Goal: Use online tool/utility: Utilize a website feature to perform a specific function

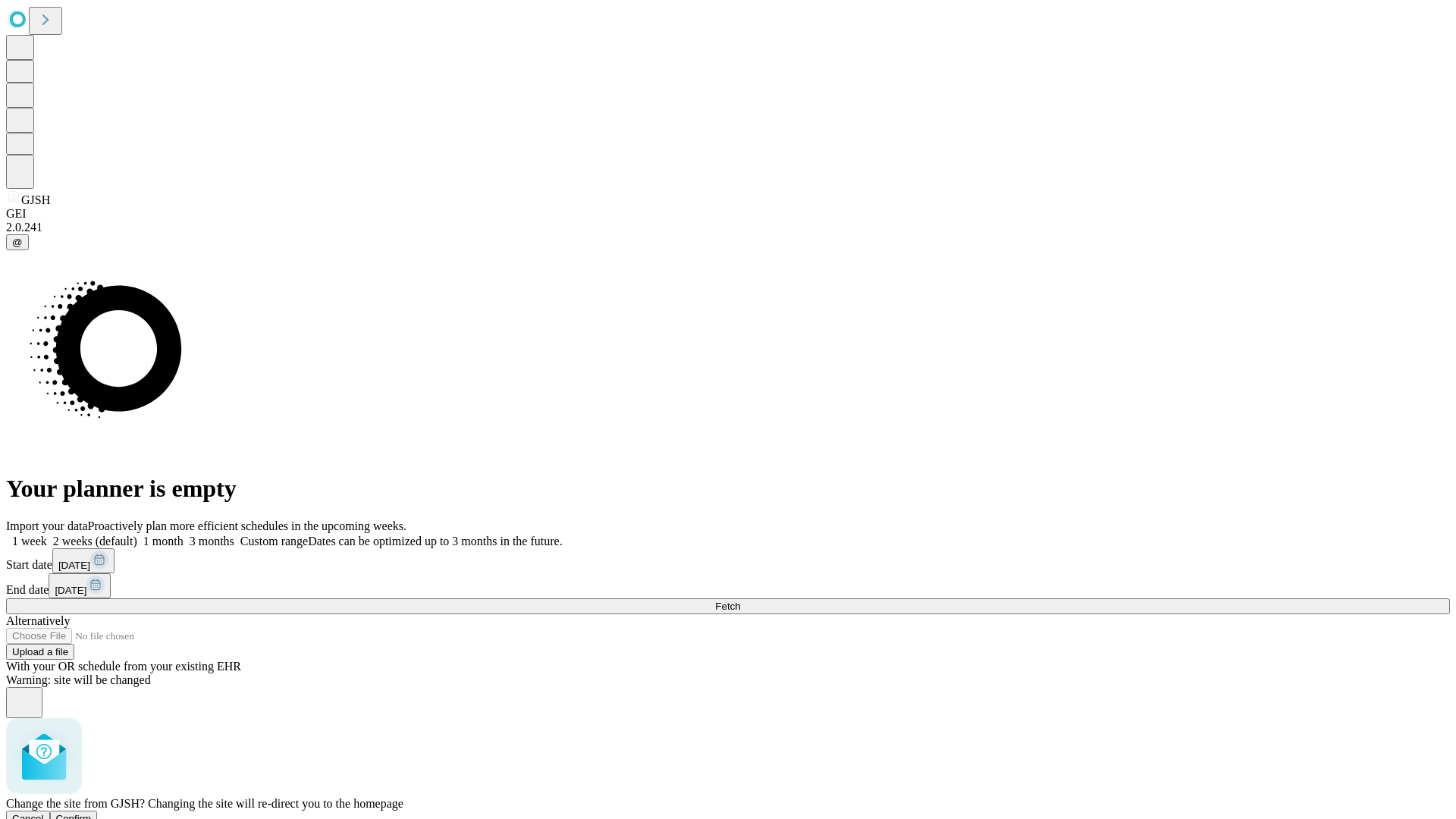
click at [92, 812] on span "Confirm" at bounding box center [74, 818] width 36 height 11
click at [47, 535] on label "1 week" at bounding box center [26, 541] width 41 height 13
click at [740, 601] on span "Fetch" at bounding box center [727, 606] width 25 height 11
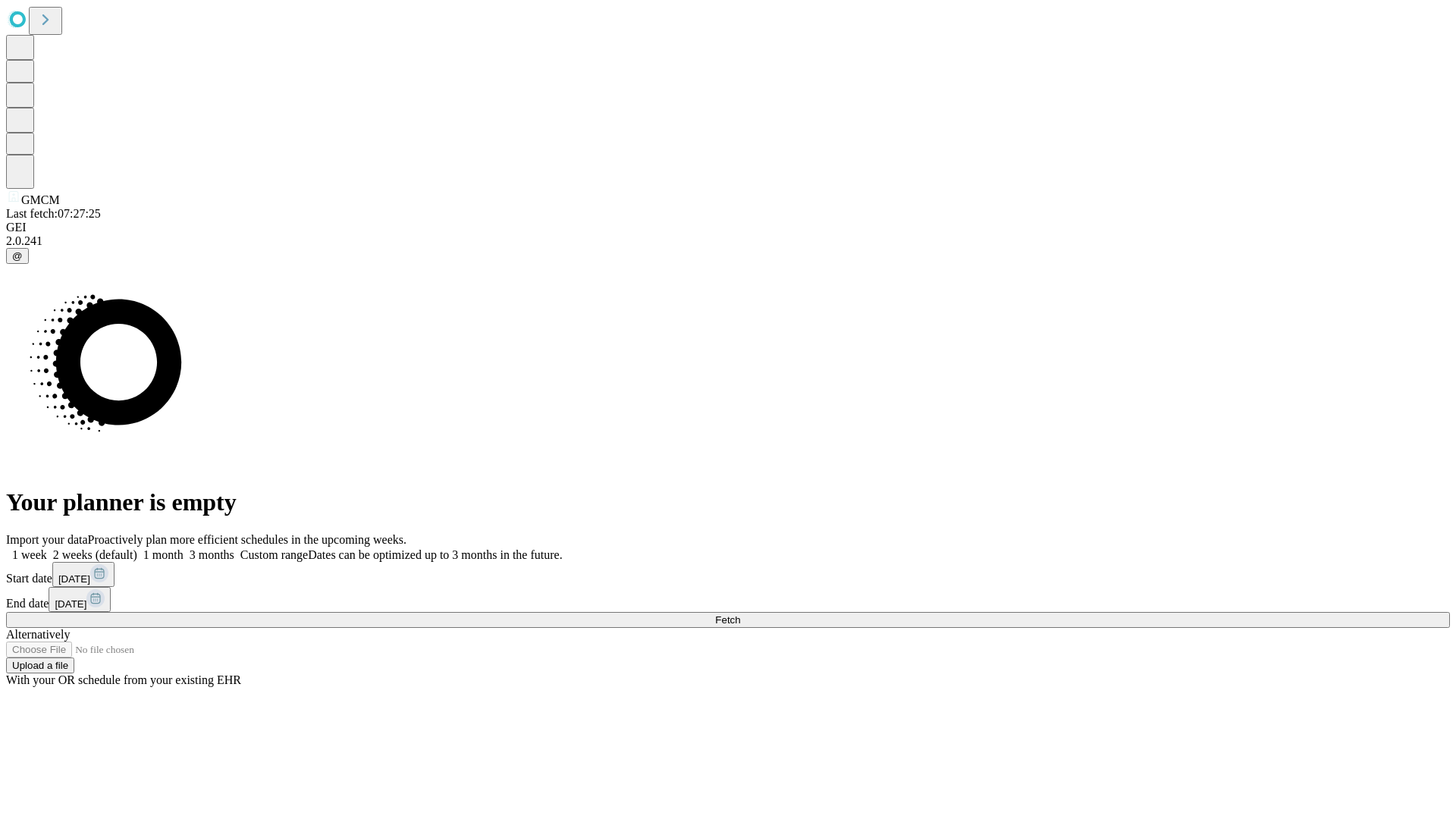
click at [47, 548] on label "1 week" at bounding box center [26, 555] width 41 height 13
click at [740, 614] on span "Fetch" at bounding box center [727, 620] width 25 height 11
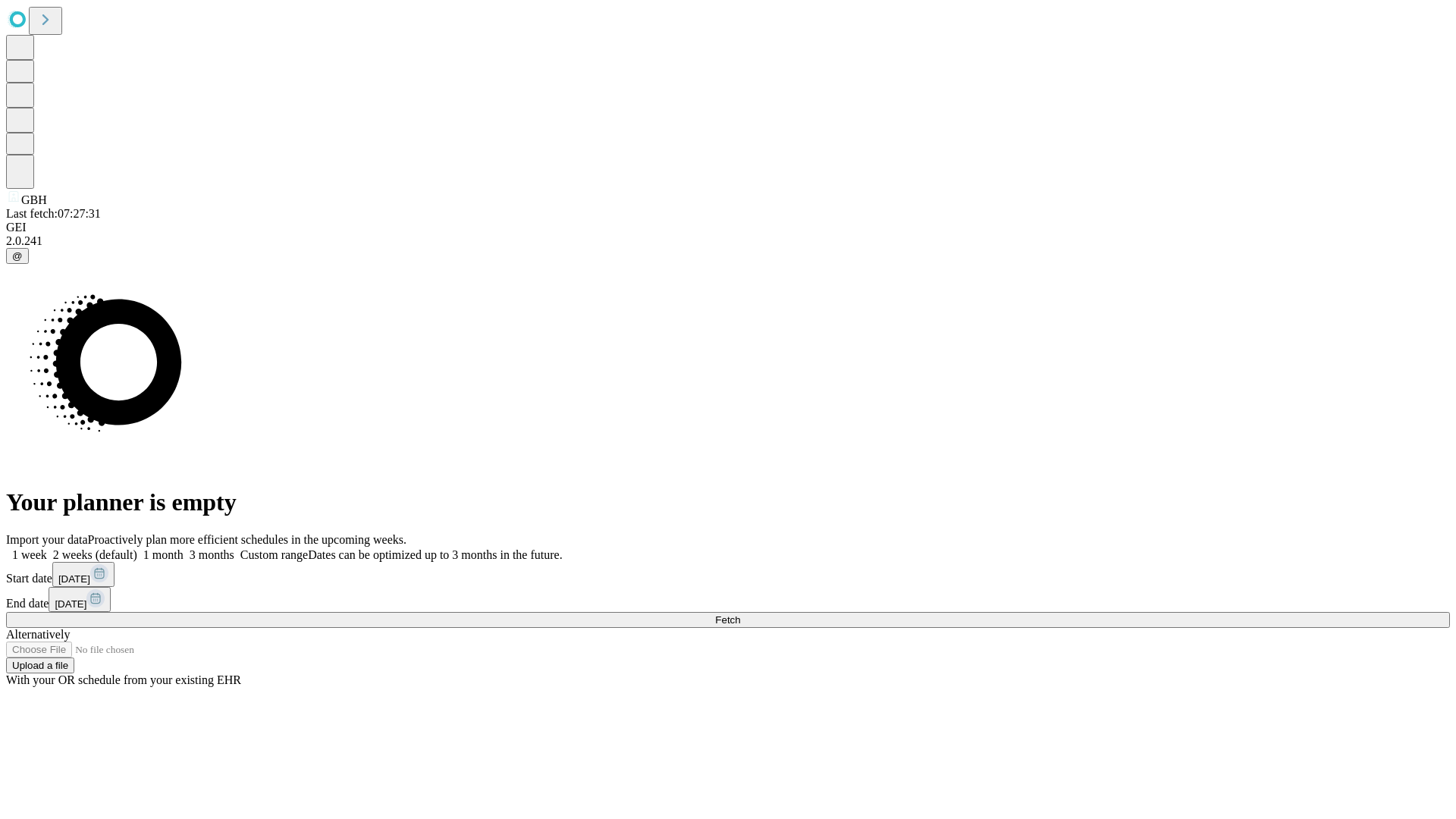
click at [47, 548] on label "1 week" at bounding box center [26, 555] width 41 height 13
click at [740, 614] on span "Fetch" at bounding box center [727, 620] width 25 height 11
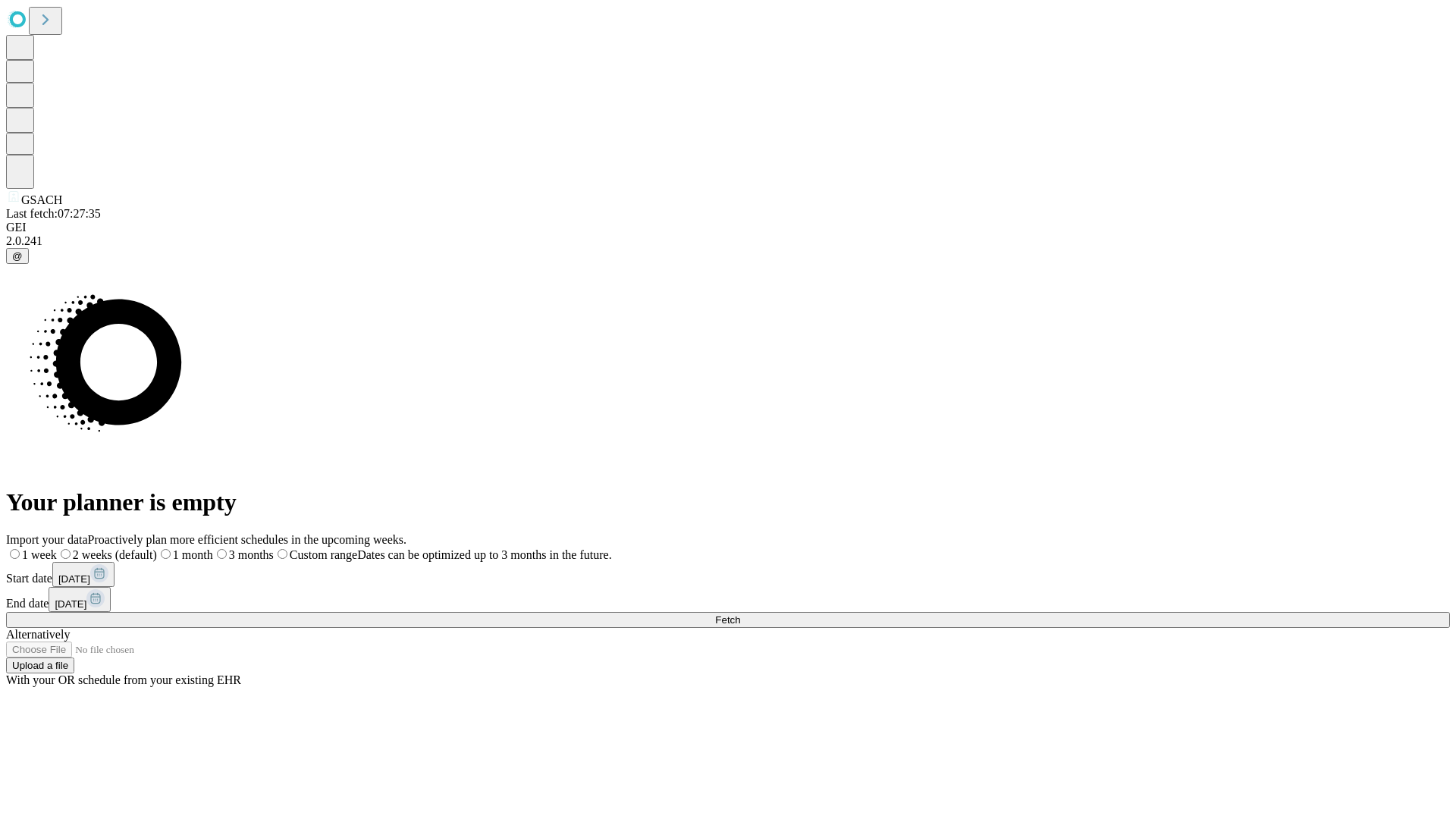
click at [740, 614] on span "Fetch" at bounding box center [727, 620] width 25 height 11
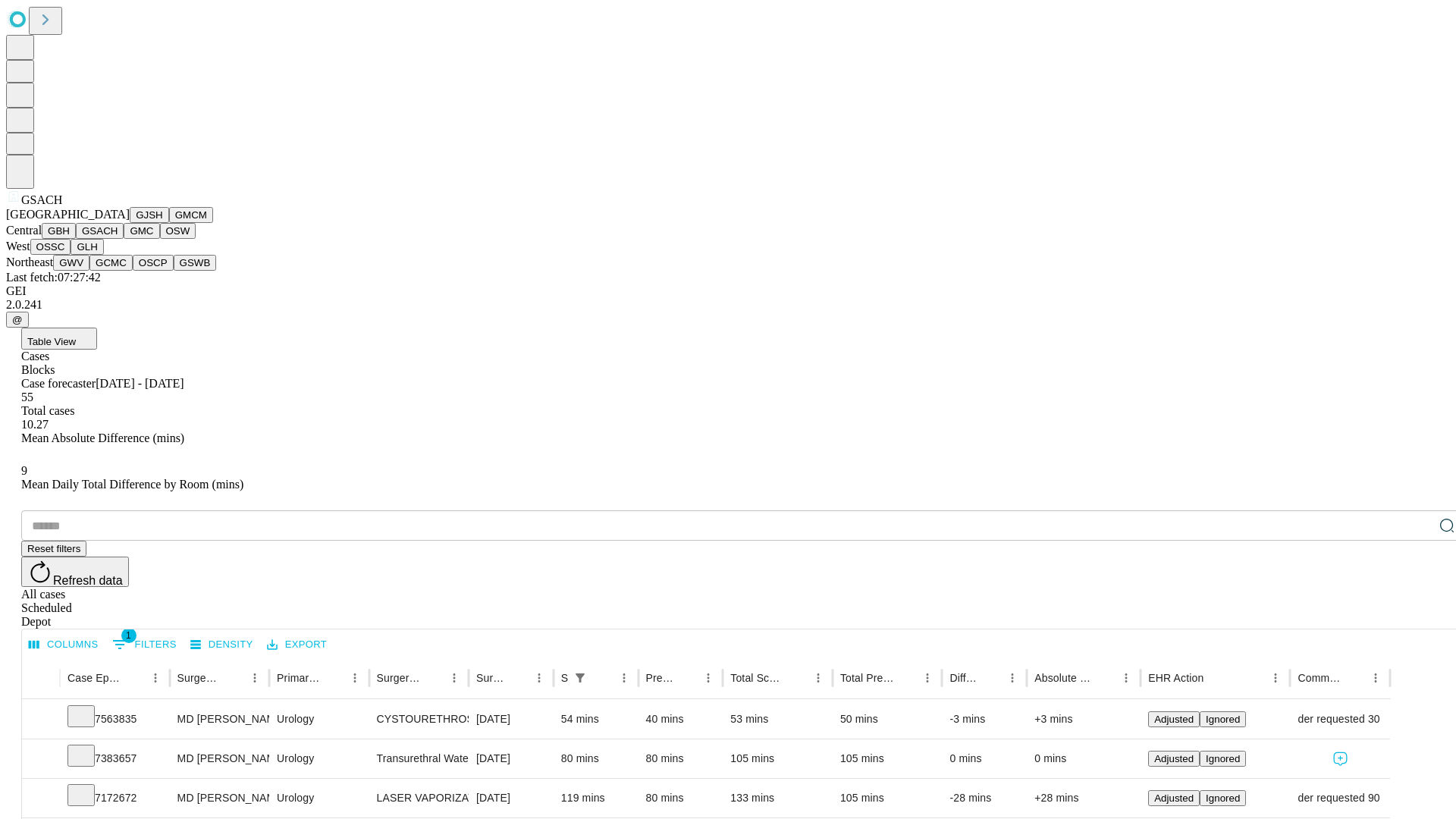
click at [124, 239] on button "GMC" at bounding box center [142, 231] width 36 height 16
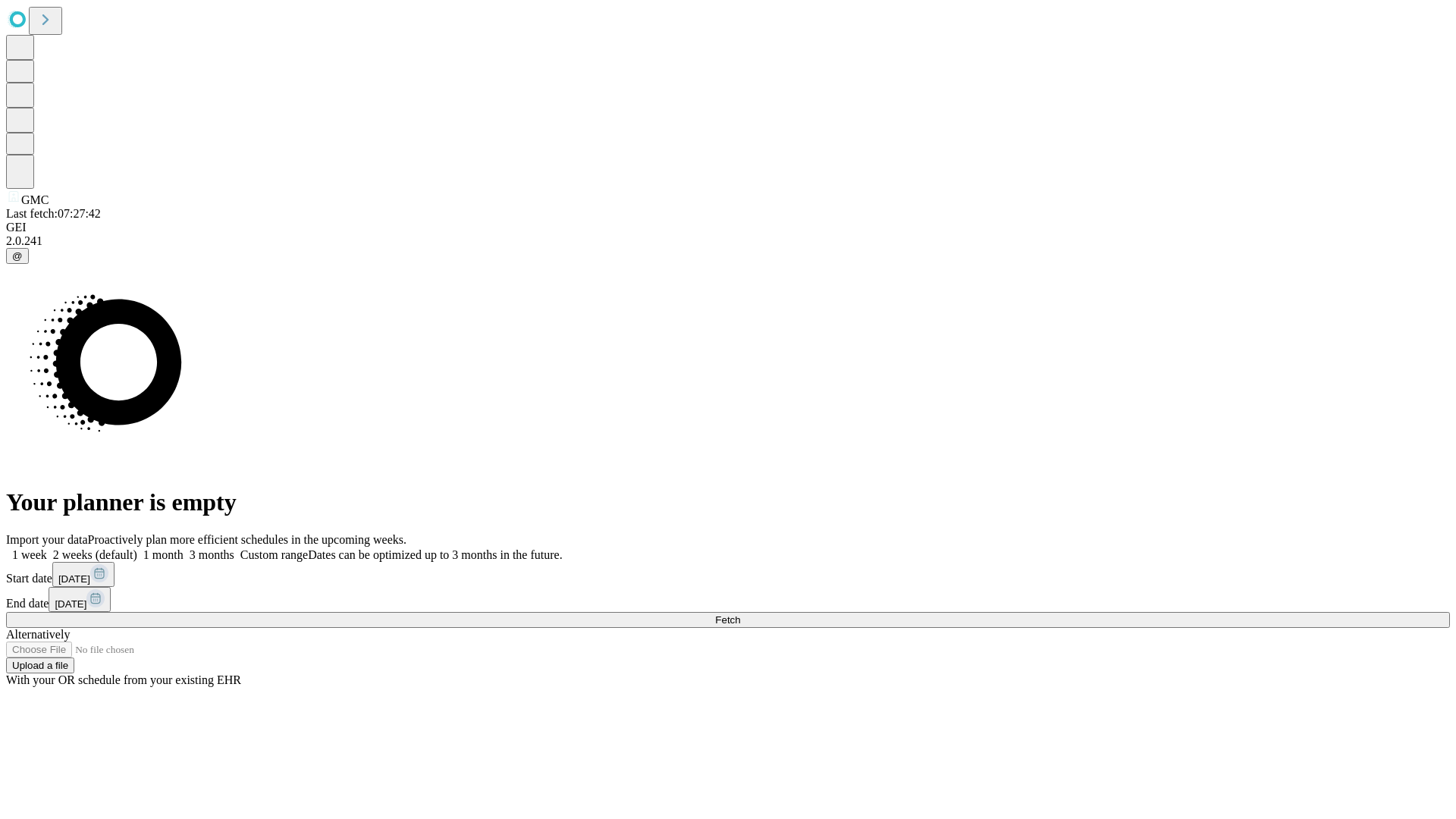
click at [47, 548] on label "1 week" at bounding box center [26, 555] width 41 height 13
click at [740, 614] on span "Fetch" at bounding box center [727, 620] width 25 height 11
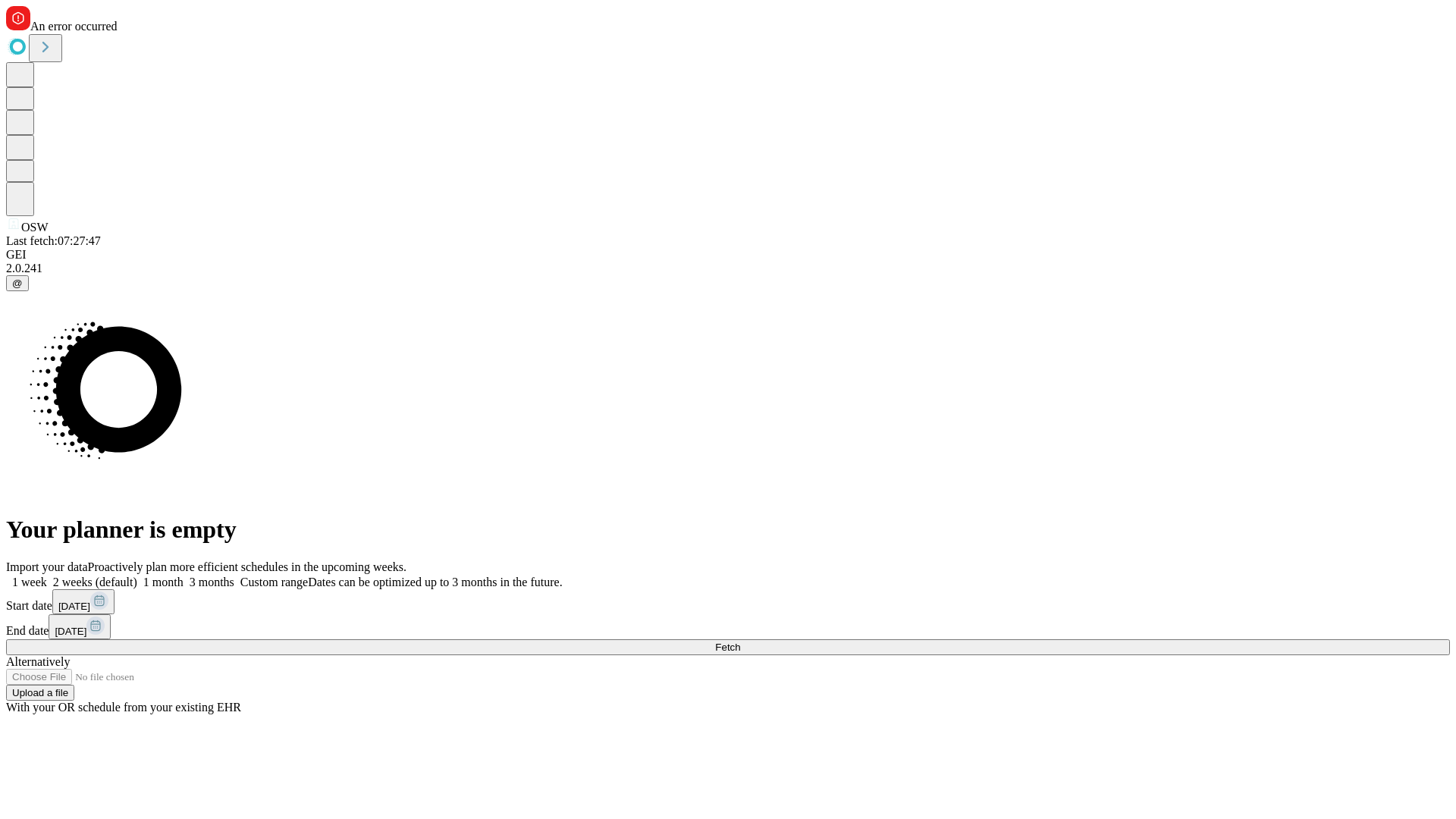
click at [47, 575] on label "1 week" at bounding box center [26, 582] width 41 height 13
click at [740, 641] on span "Fetch" at bounding box center [727, 647] width 25 height 11
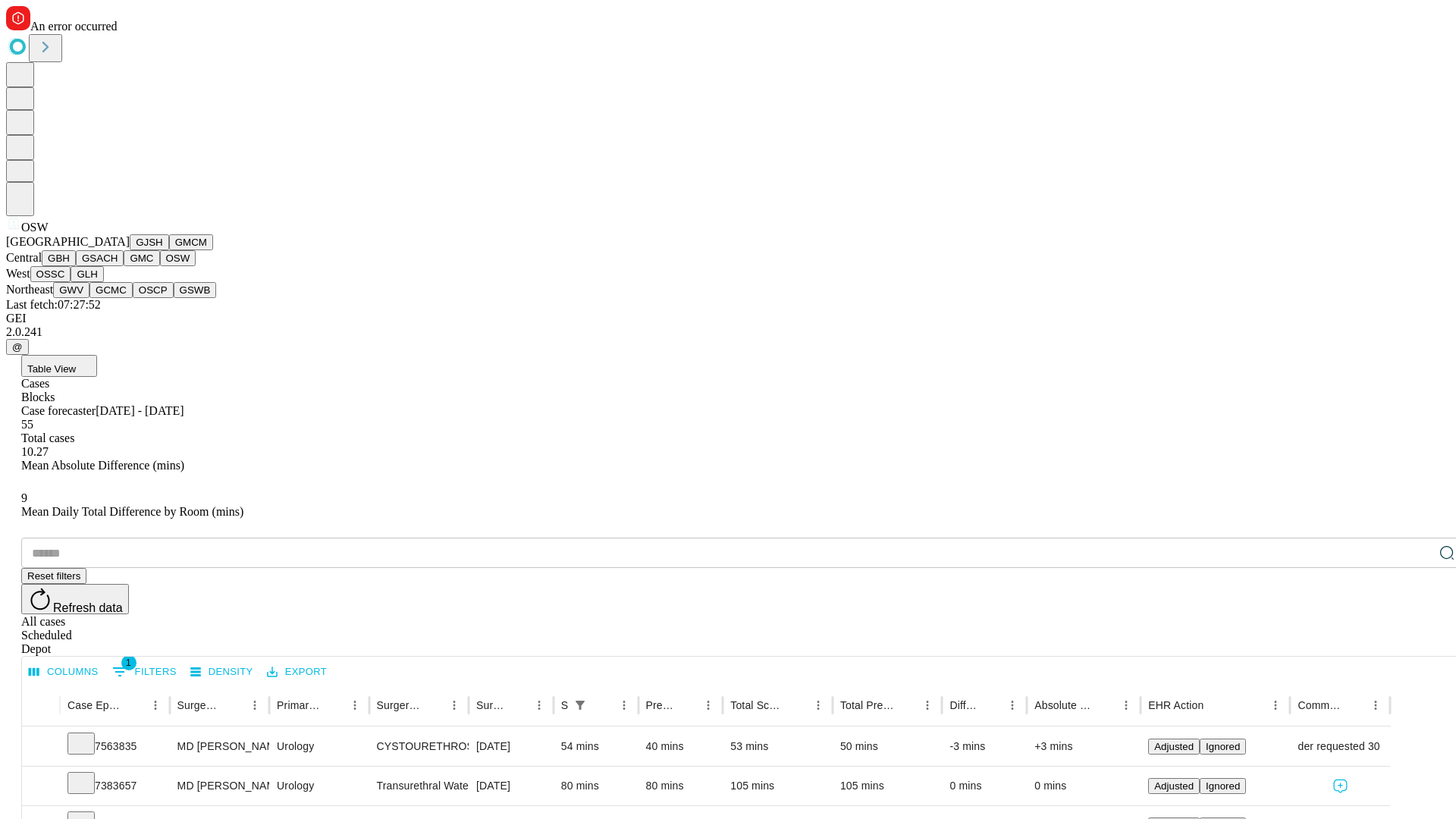
click at [71, 282] on button "OSSC" at bounding box center [51, 275] width 41 height 16
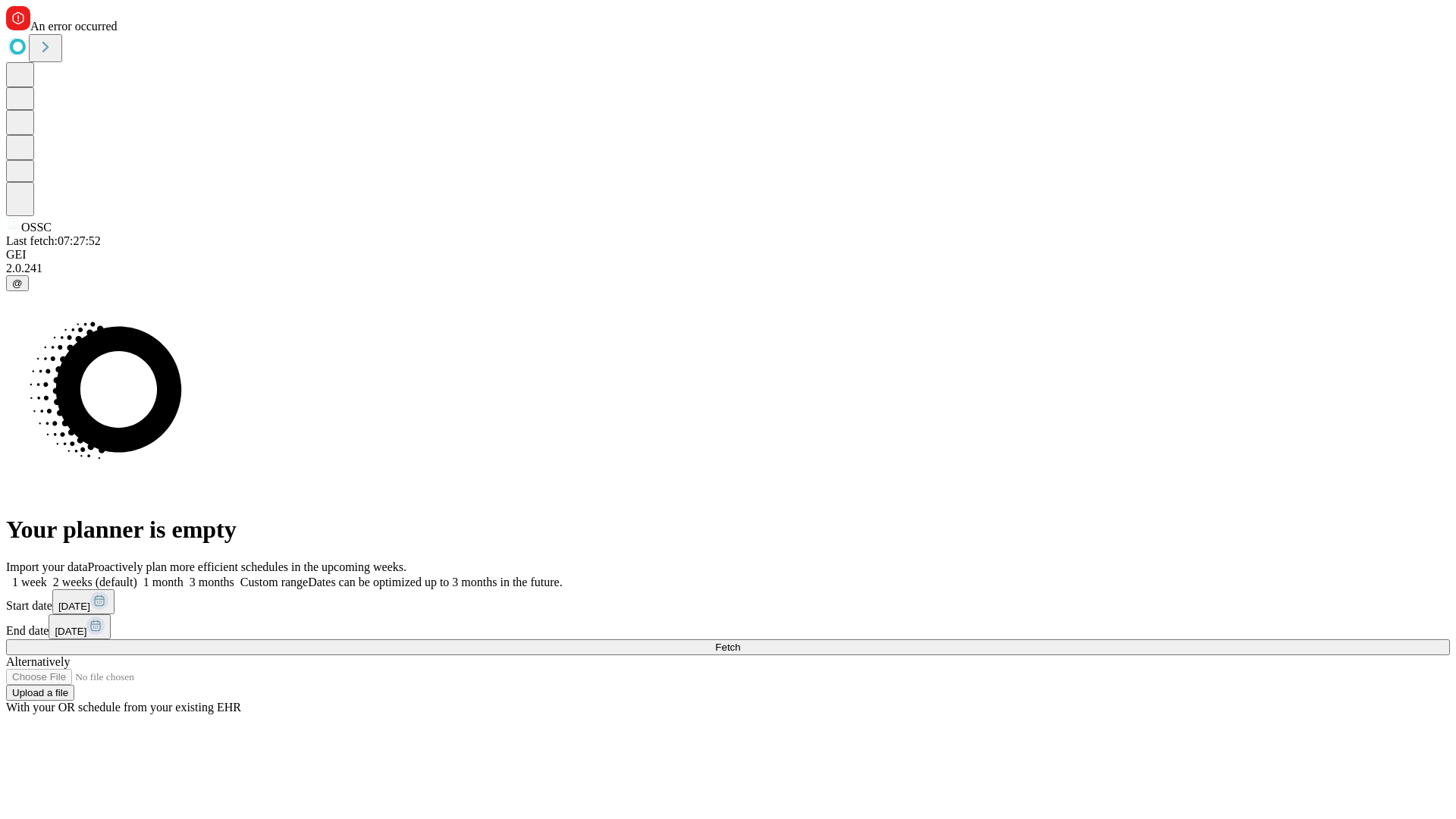
click at [740, 641] on span "Fetch" at bounding box center [727, 647] width 25 height 11
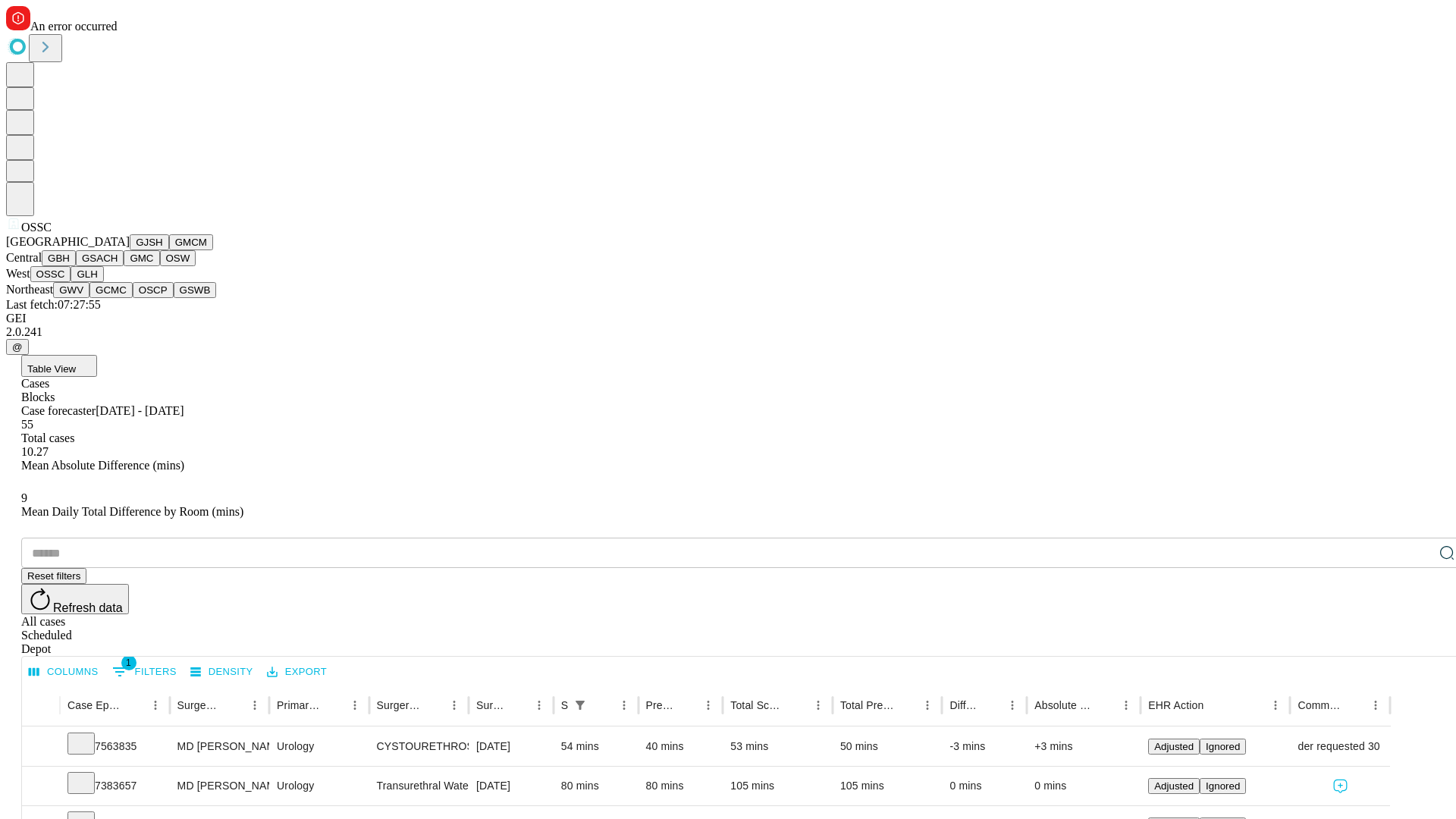
click at [104, 282] on button "GLH" at bounding box center [87, 275] width 33 height 16
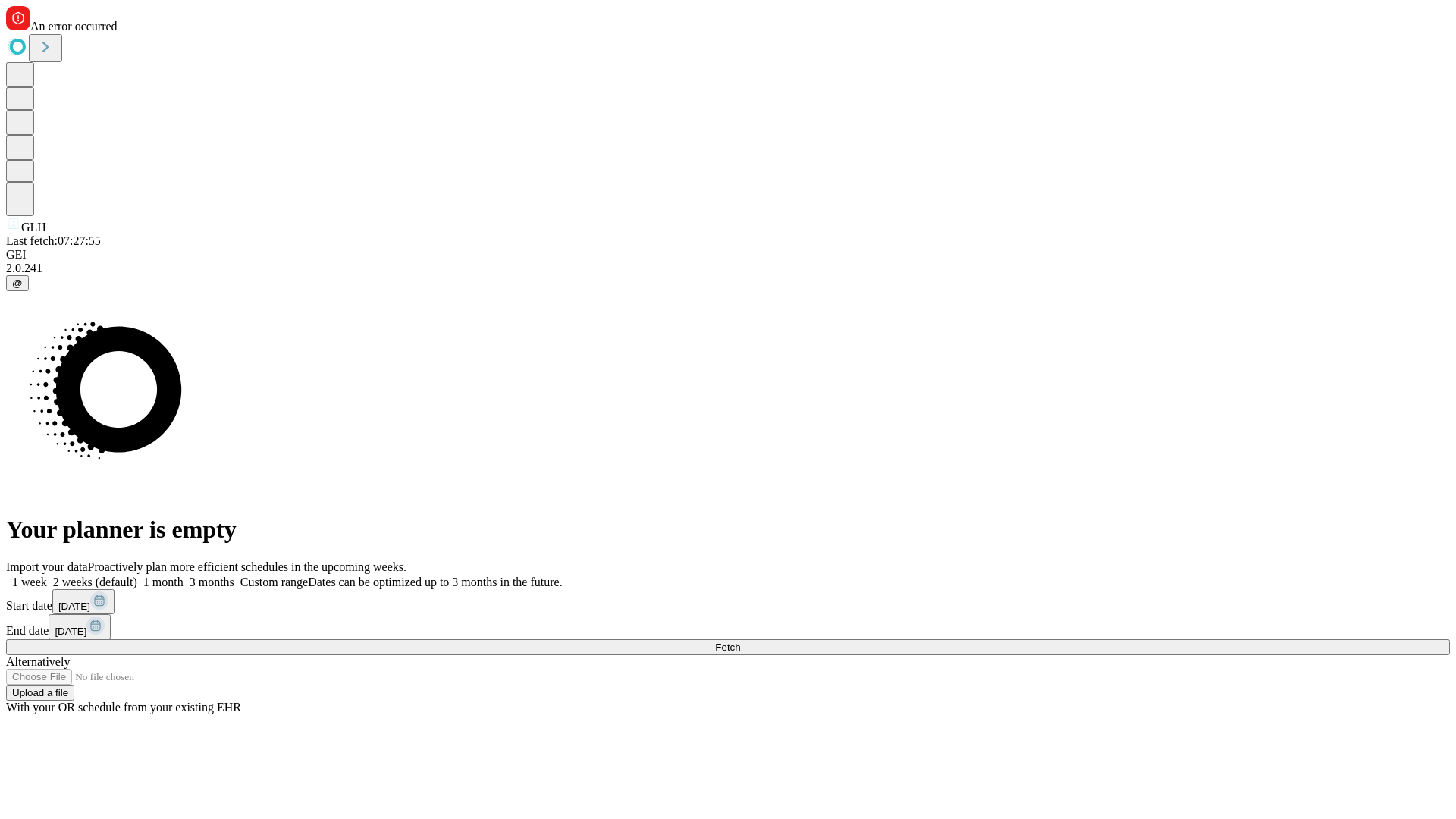
click at [47, 575] on label "1 week" at bounding box center [26, 582] width 41 height 13
click at [740, 641] on span "Fetch" at bounding box center [727, 647] width 25 height 11
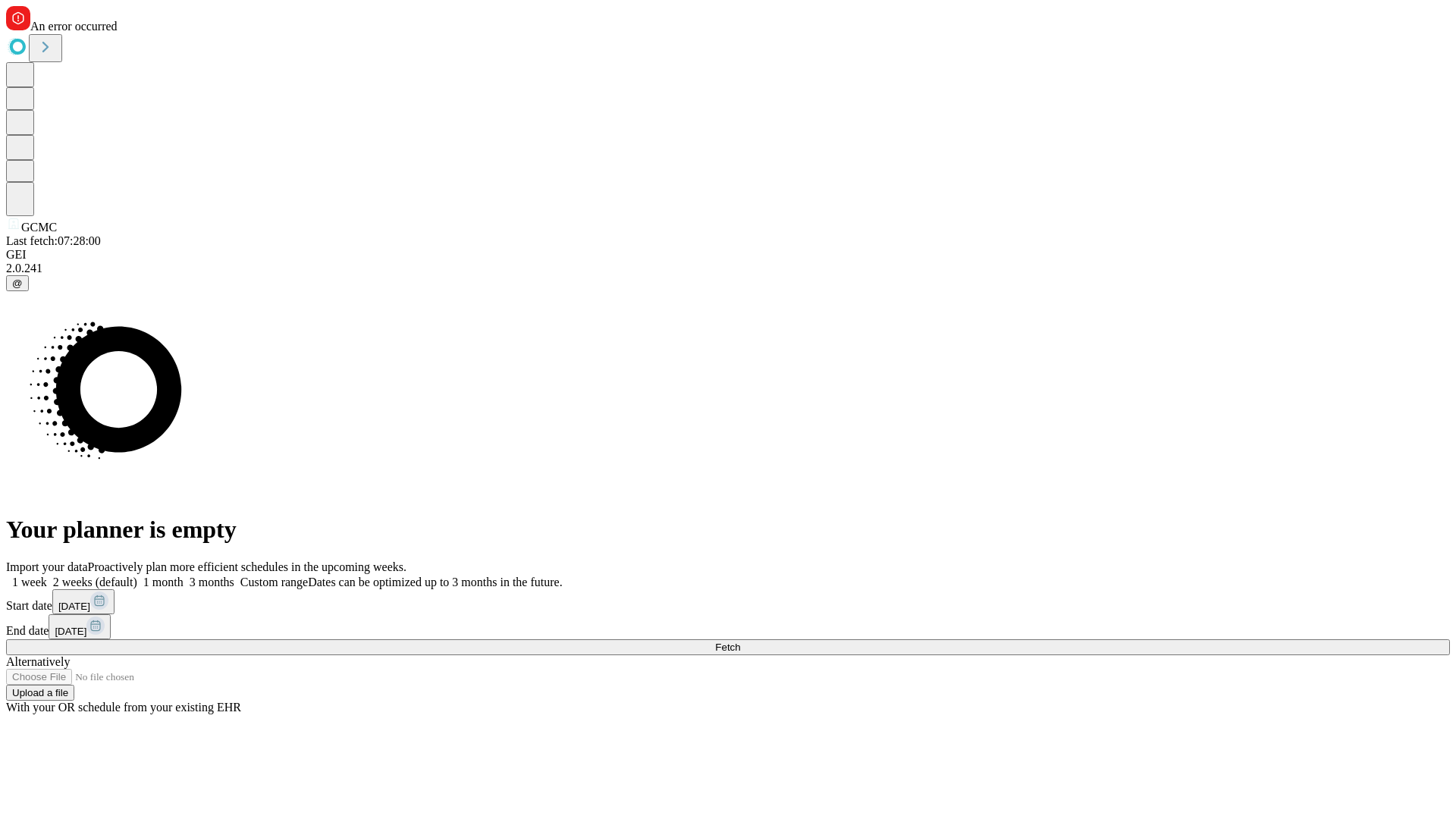
click at [47, 575] on label "1 week" at bounding box center [26, 582] width 41 height 13
click at [740, 641] on span "Fetch" at bounding box center [727, 647] width 25 height 11
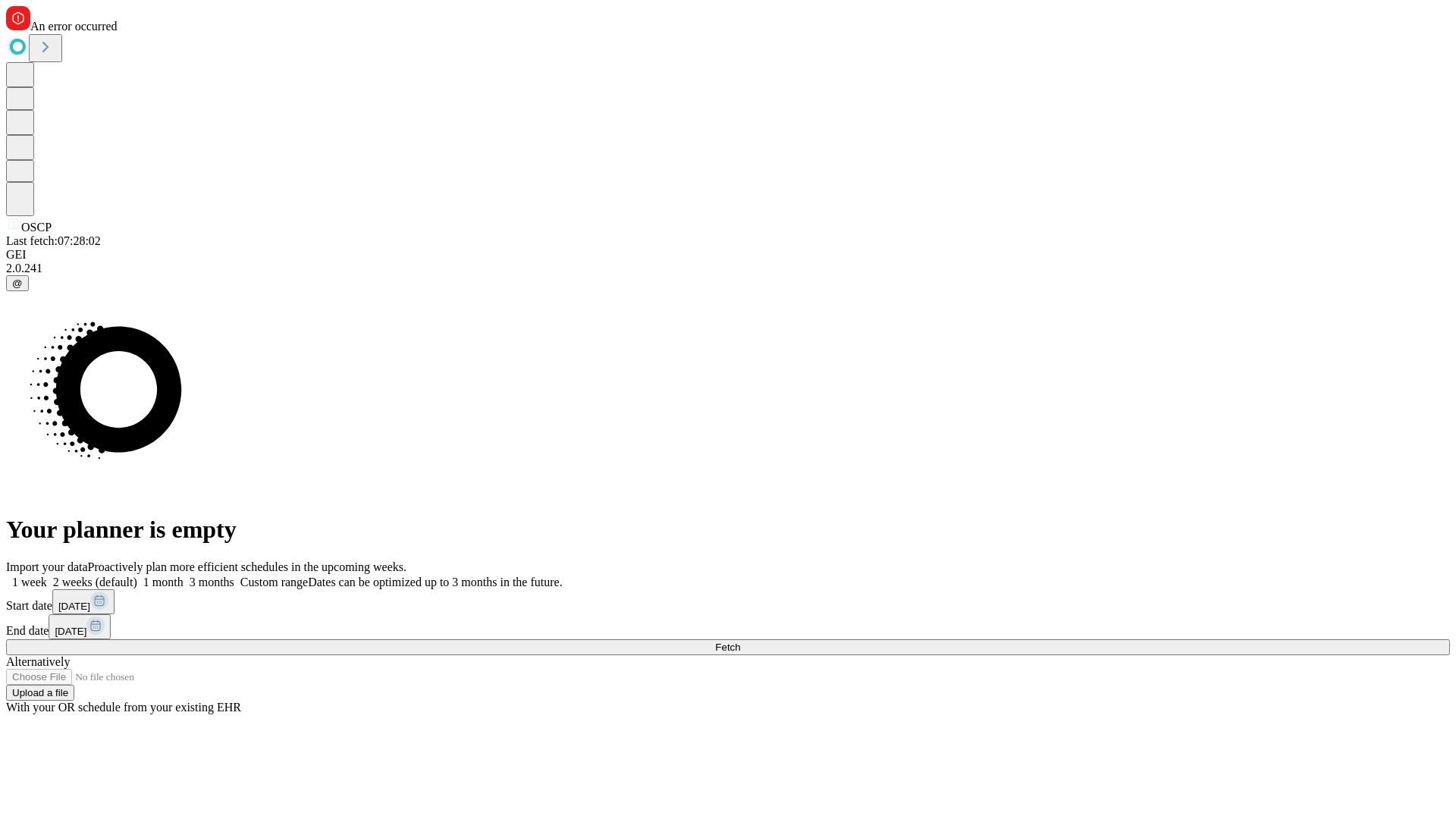
click at [47, 575] on label "1 week" at bounding box center [26, 582] width 41 height 13
click at [740, 641] on span "Fetch" at bounding box center [727, 647] width 25 height 11
